Goal: Task Accomplishment & Management: Manage account settings

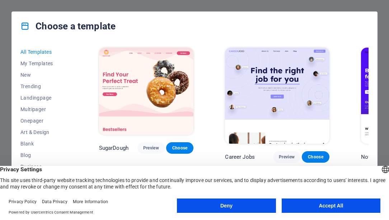
click at [315, 206] on button "Accept All" at bounding box center [331, 206] width 99 height 14
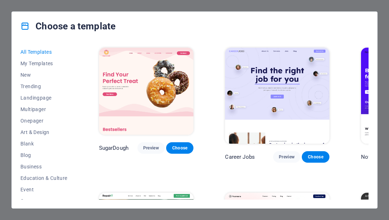
click at [6, 12] on div "Choose a template All Templates My Templates New Trending Landingpage Multipage…" at bounding box center [194, 110] width 389 height 220
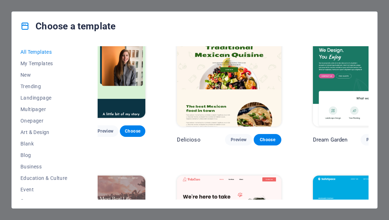
scroll to position [1327, 62]
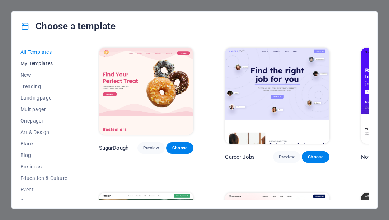
click at [34, 61] on span "My Templates" at bounding box center [43, 64] width 47 height 6
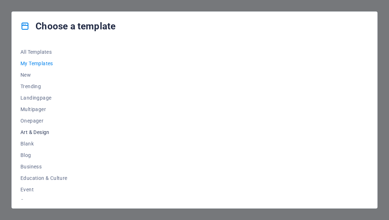
click at [44, 131] on span "Art & Design" at bounding box center [43, 133] width 47 height 6
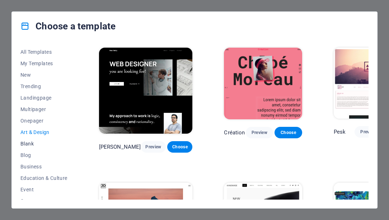
click at [32, 142] on span "Blank" at bounding box center [43, 144] width 47 height 6
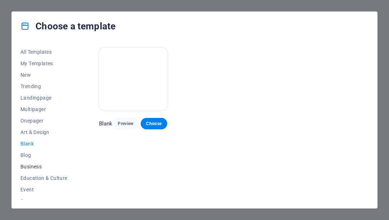
click at [42, 165] on span "Business" at bounding box center [43, 167] width 47 height 6
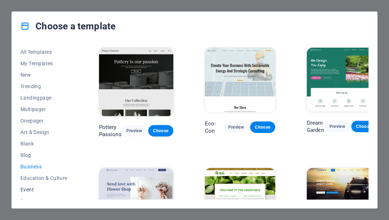
click at [45, 185] on button "Event" at bounding box center [43, 189] width 47 height 11
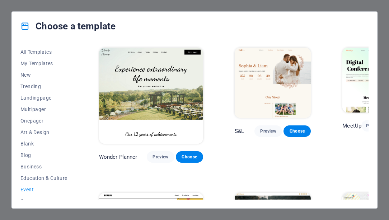
click at [28, 192] on span "Event" at bounding box center [43, 190] width 47 height 6
click at [45, 176] on span "Education & Culture" at bounding box center [43, 179] width 47 height 6
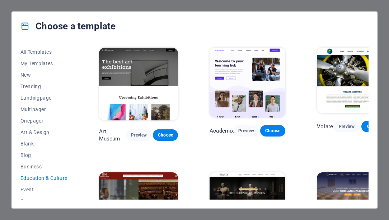
click at [27, 20] on h4 "Choose a template" at bounding box center [67, 25] width 95 height 11
click at [25, 27] on icon at bounding box center [24, 26] width 9 height 9
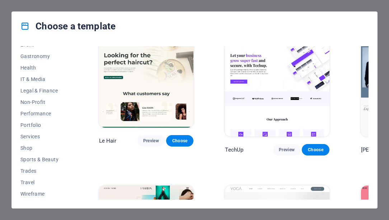
scroll to position [2319, 0]
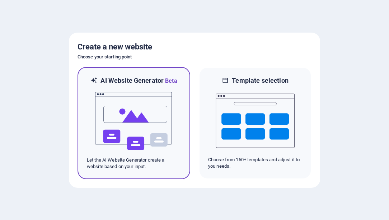
click at [182, 98] on div "AI Website Generator Beta Let the AI Website Generator create a website based o…" at bounding box center [134, 123] width 113 height 112
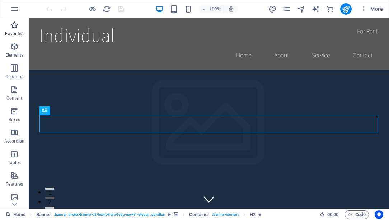
click at [13, 32] on p "Favorites" at bounding box center [14, 34] width 18 height 6
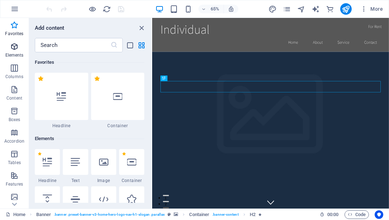
click at [14, 51] on icon "button" at bounding box center [14, 46] width 9 height 9
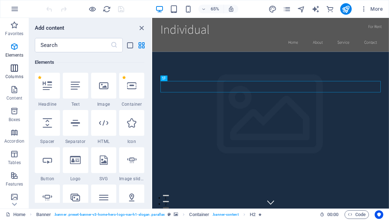
click at [12, 73] on span "Columns" at bounding box center [14, 72] width 29 height 17
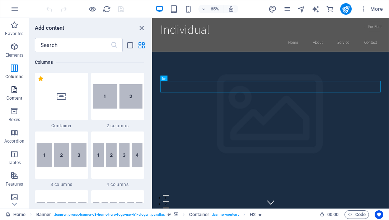
click at [12, 90] on icon "button" at bounding box center [14, 89] width 9 height 9
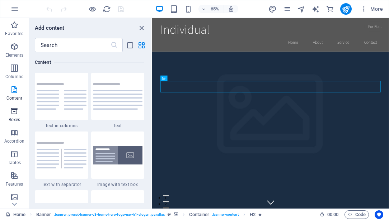
click at [13, 109] on icon "button" at bounding box center [14, 111] width 9 height 9
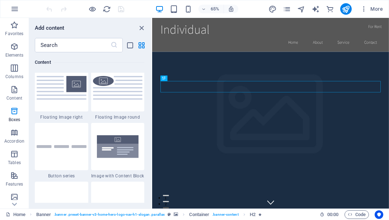
scroll to position [1980, 0]
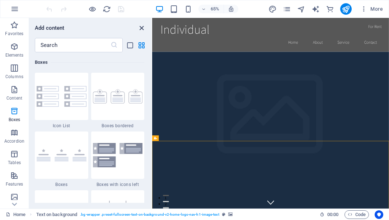
click at [139, 30] on icon "close panel" at bounding box center [141, 28] width 8 height 8
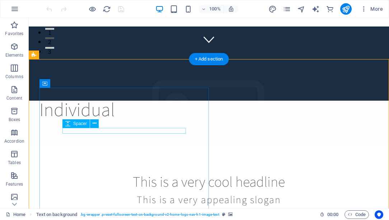
scroll to position [0, 0]
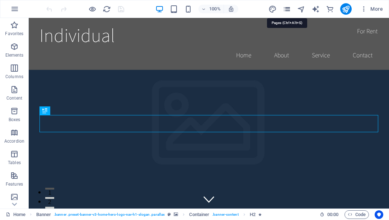
click at [286, 9] on icon "pages" at bounding box center [287, 9] width 8 height 8
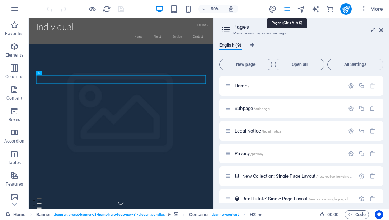
click at [286, 9] on icon "pages" at bounding box center [287, 9] width 8 height 8
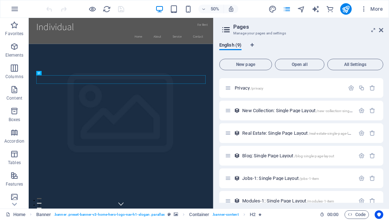
scroll to position [76, 0]
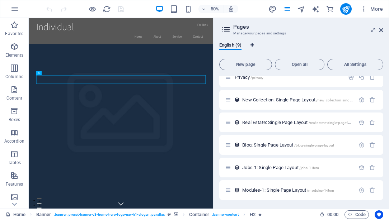
click at [254, 45] on icon "Language Tabs" at bounding box center [252, 45] width 3 height 4
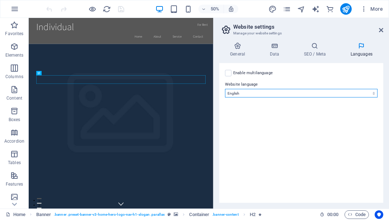
click at [349, 89] on select "Abkhazian Afar Afrikaans Akan Albanian Amharic Arabic Aragonese Armenian Assame…" at bounding box center [301, 93] width 153 height 9
select select "92"
click at [225, 89] on select "Abkhazian Afar Afrikaans Akan Albanian Amharic Arabic Aragonese Armenian Assame…" at bounding box center [301, 93] width 153 height 9
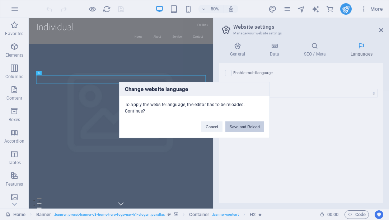
click at [252, 130] on button "Save and Reload" at bounding box center [244, 127] width 39 height 11
checkbox input "false"
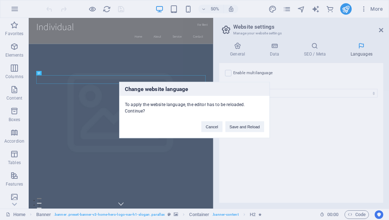
checkbox input "false"
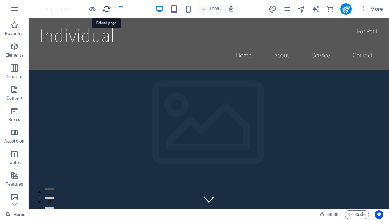
click at [106, 7] on icon "reload" at bounding box center [107, 9] width 8 height 8
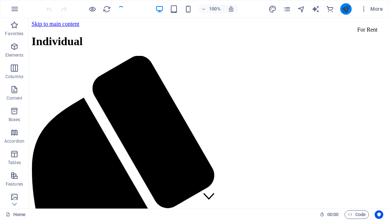
scroll to position [0, 0]
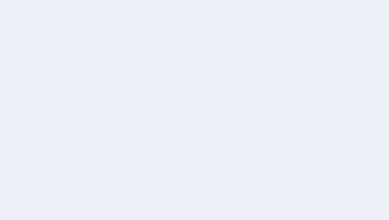
click at [172, 128] on div at bounding box center [194, 110] width 389 height 220
